Goal: Find specific page/section

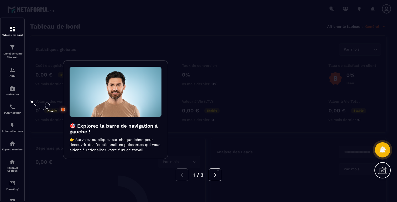
click at [51, 27] on div at bounding box center [198, 101] width 397 height 202
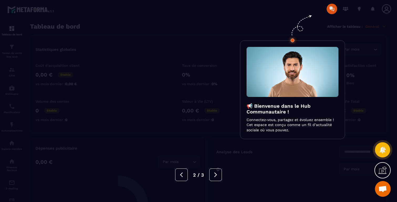
scroll to position [313, 0]
click at [66, 48] on div at bounding box center [198, 101] width 397 height 202
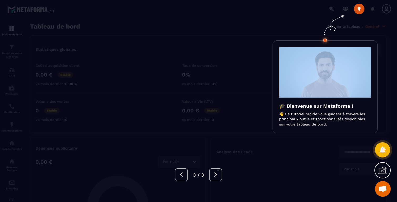
click at [66, 48] on div at bounding box center [198, 101] width 397 height 202
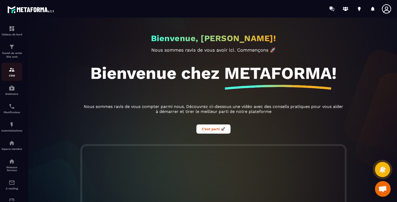
click at [12, 75] on p "CRM" at bounding box center [11, 75] width 21 height 3
